Goal: Task Accomplishment & Management: Manage account settings

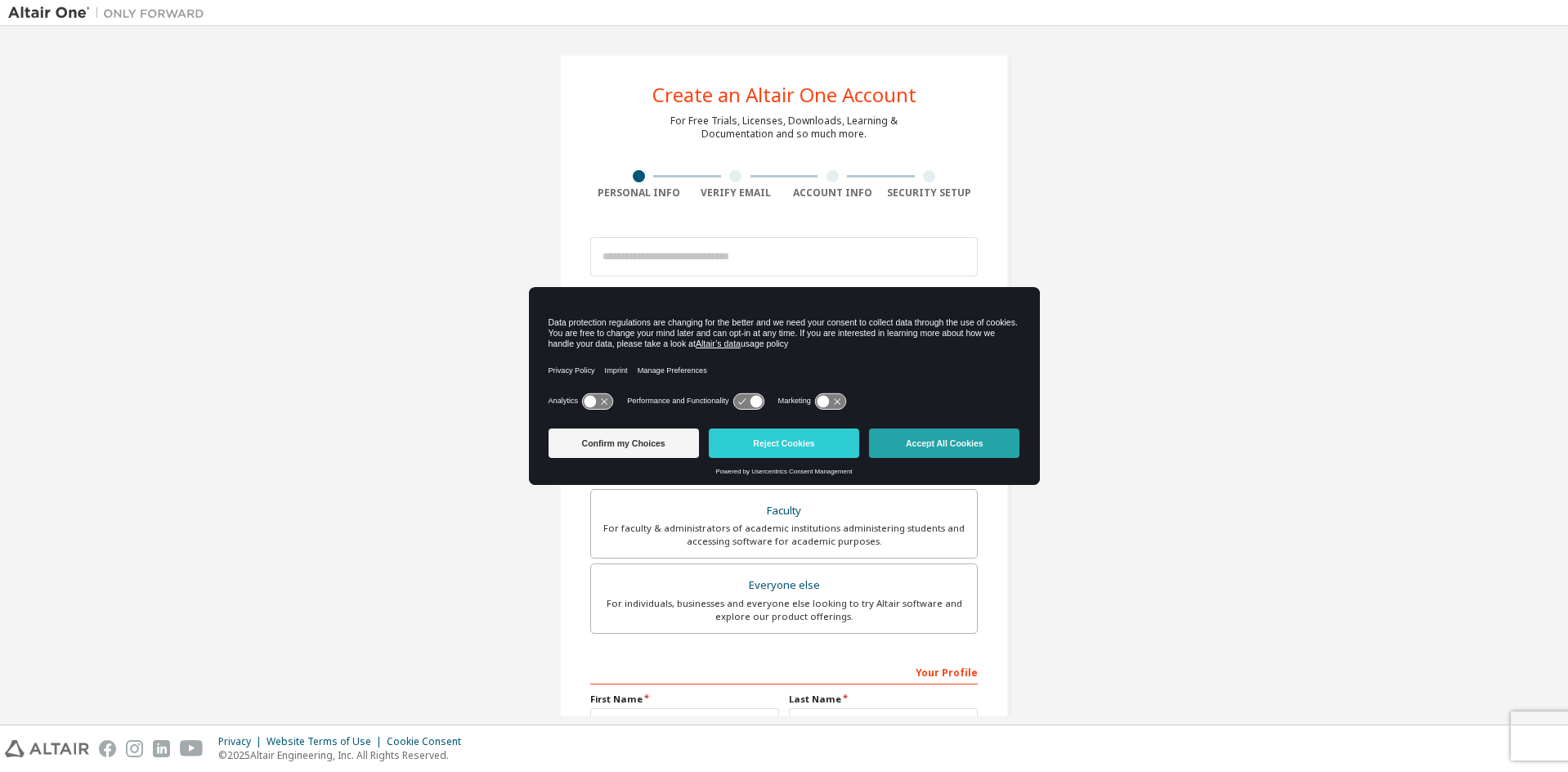
click at [927, 440] on button "Accept All Cookies" at bounding box center [944, 443] width 151 height 29
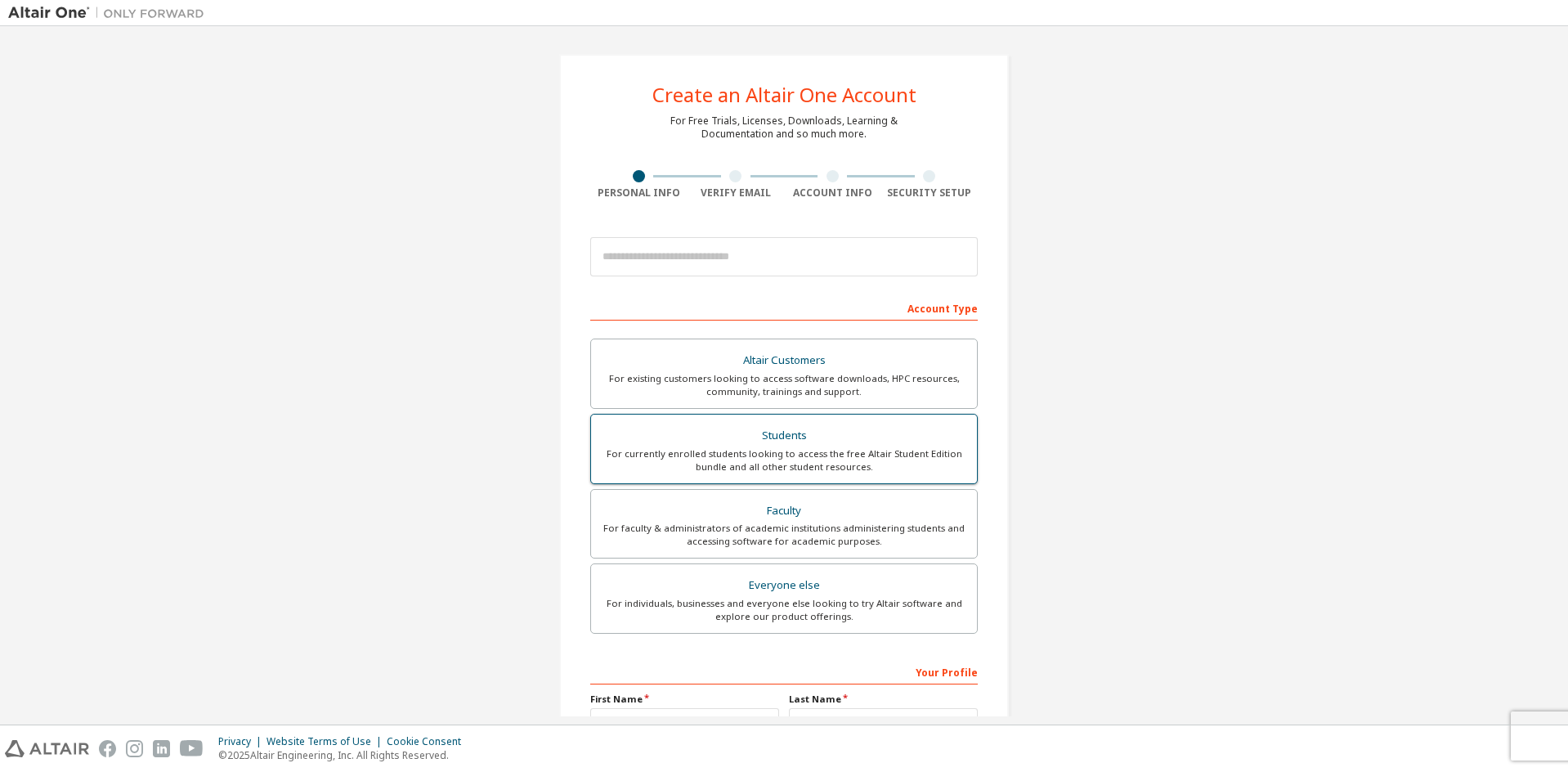
click at [790, 434] on div "Students" at bounding box center [784, 435] width 366 height 23
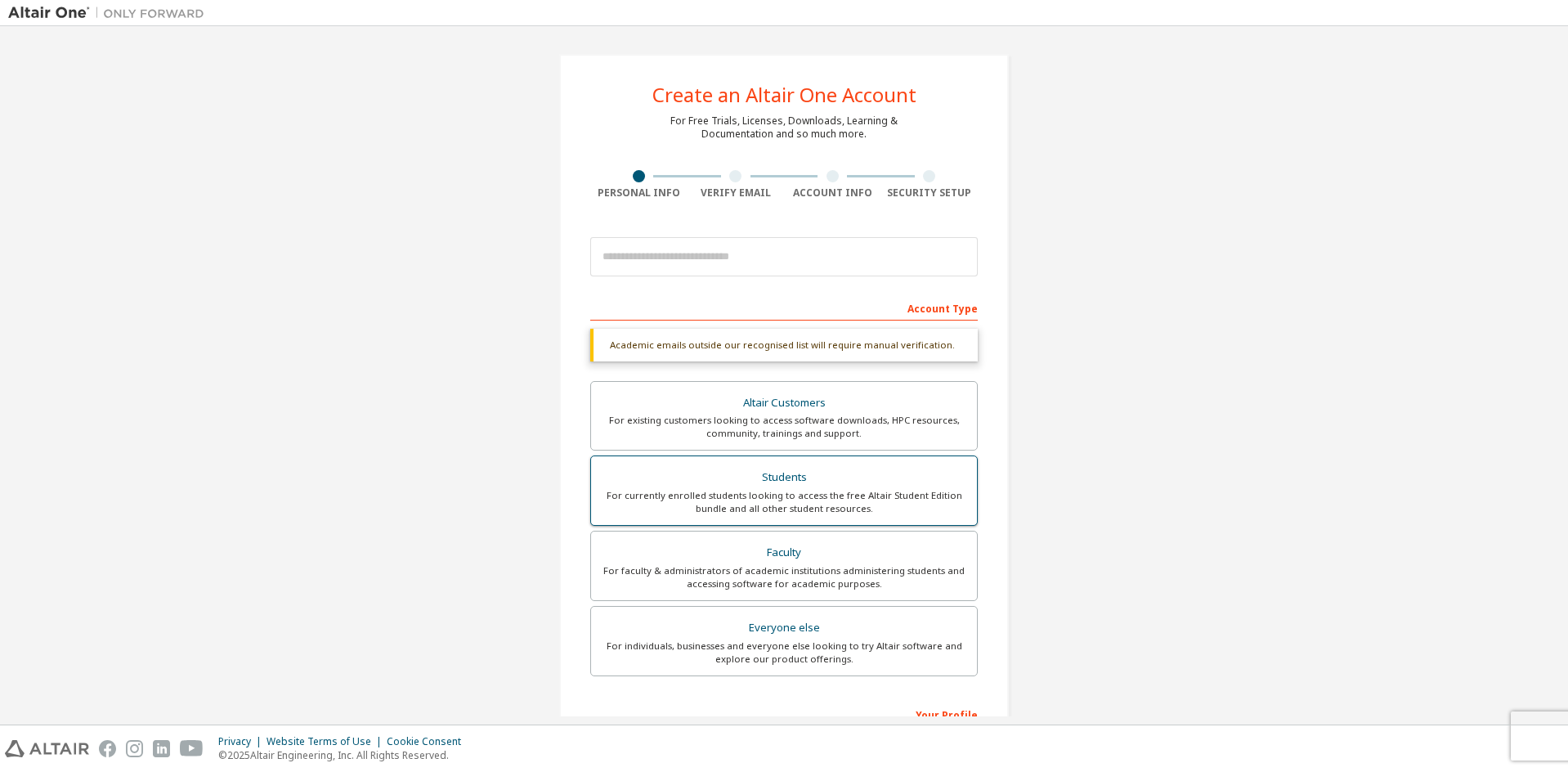
click at [807, 485] on div "Students" at bounding box center [784, 477] width 366 height 23
click at [797, 478] on div "Students" at bounding box center [784, 477] width 366 height 23
click at [798, 551] on div "Faculty" at bounding box center [784, 552] width 366 height 23
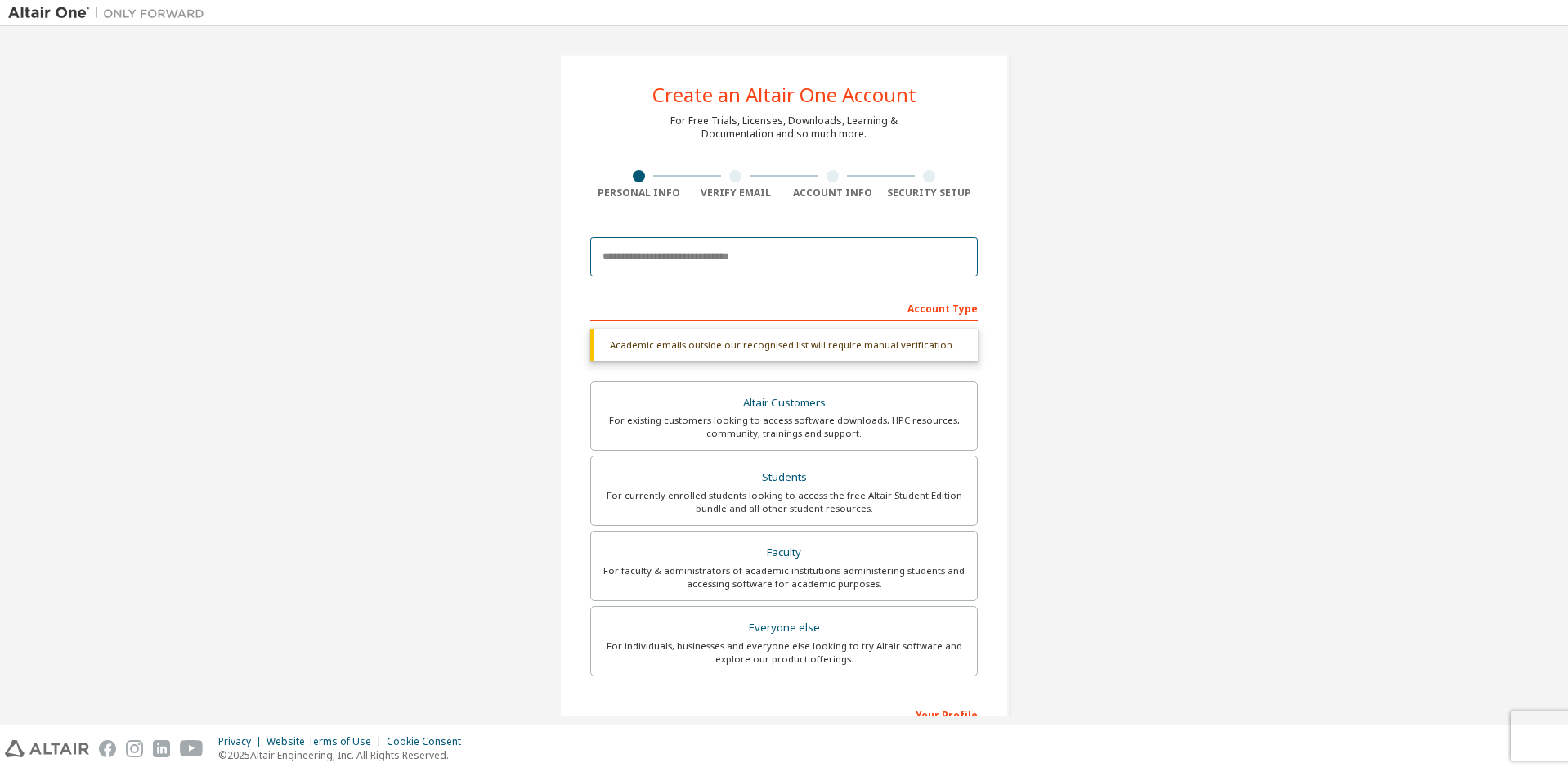
click at [763, 259] on input "email" at bounding box center [784, 256] width 387 height 39
click at [771, 251] on input "email" at bounding box center [784, 256] width 387 height 39
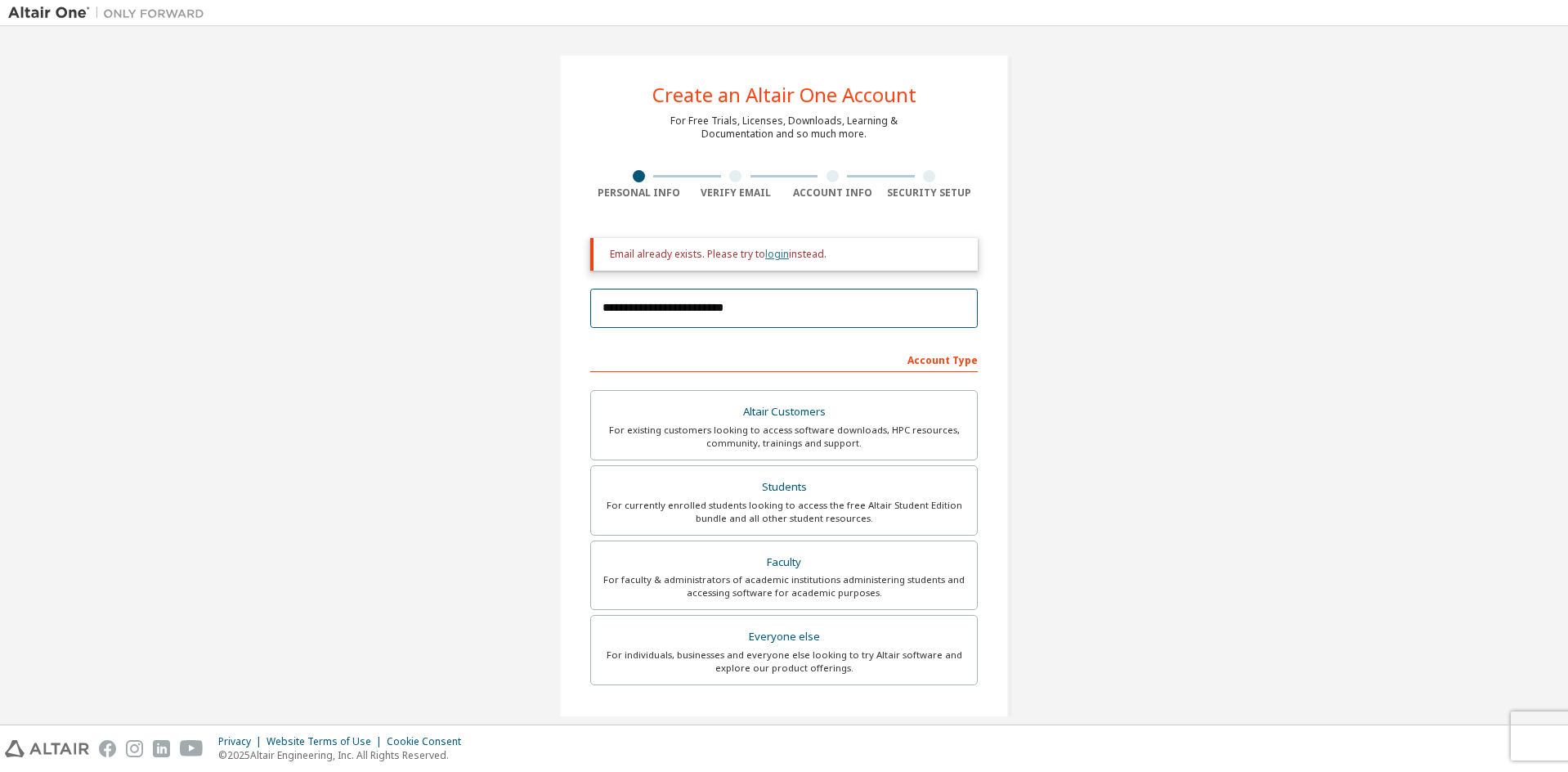
type input "**********"
click at [778, 254] on link "login" at bounding box center [777, 253] width 24 height 14
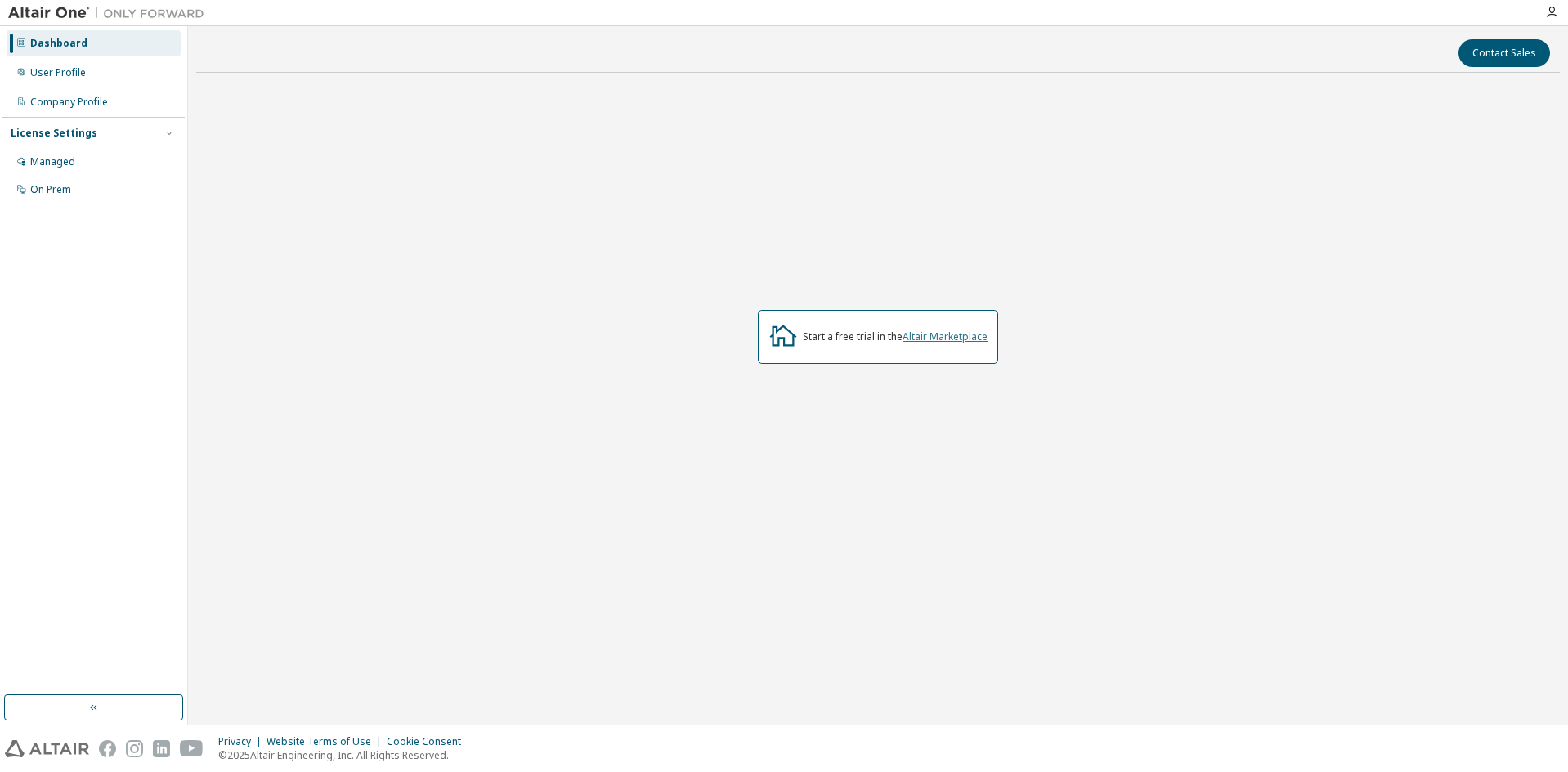
click at [959, 331] on link "Altair Marketplace" at bounding box center [945, 336] width 85 height 14
